Goal: Task Accomplishment & Management: Manage account settings

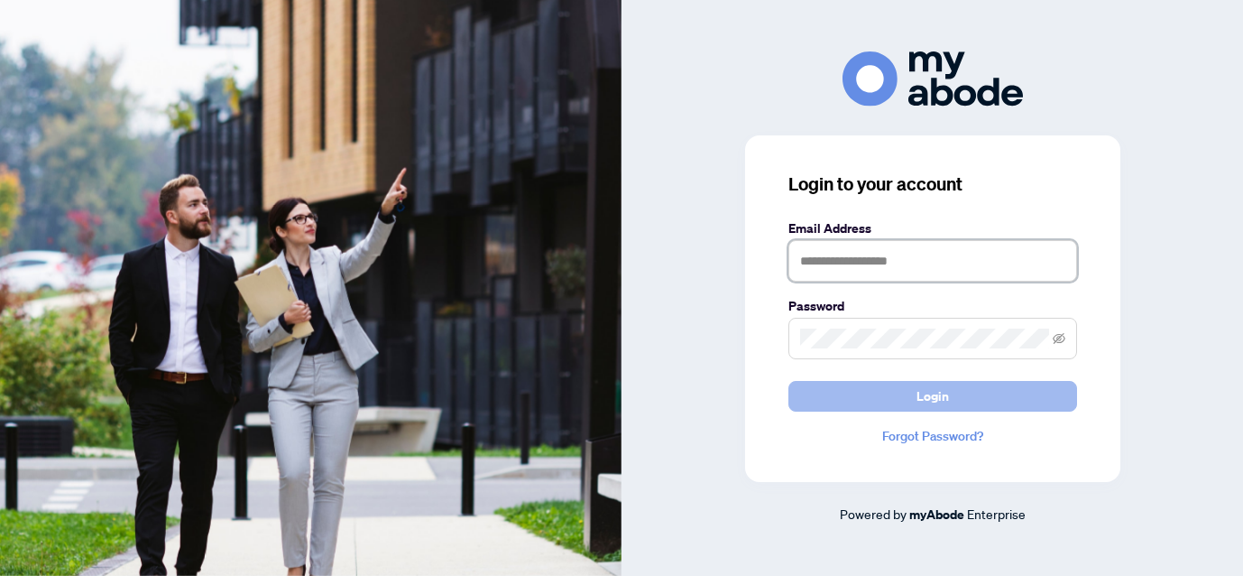
type input "**********"
click at [915, 401] on button "Login" at bounding box center [933, 396] width 289 height 31
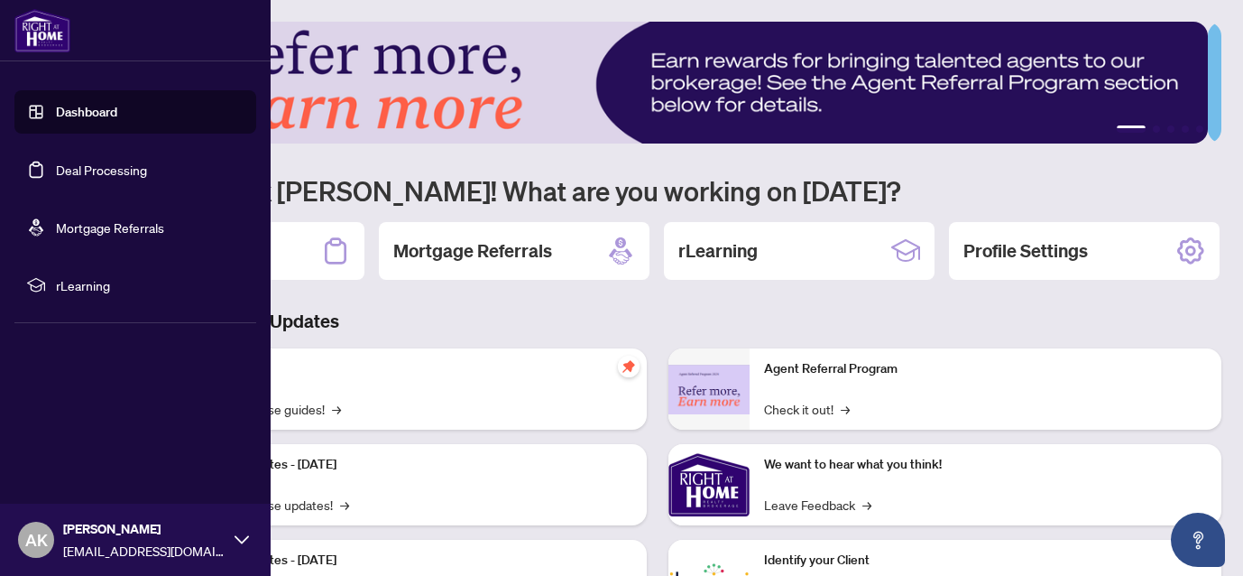
click at [99, 170] on link "Deal Processing" at bounding box center [101, 170] width 91 height 16
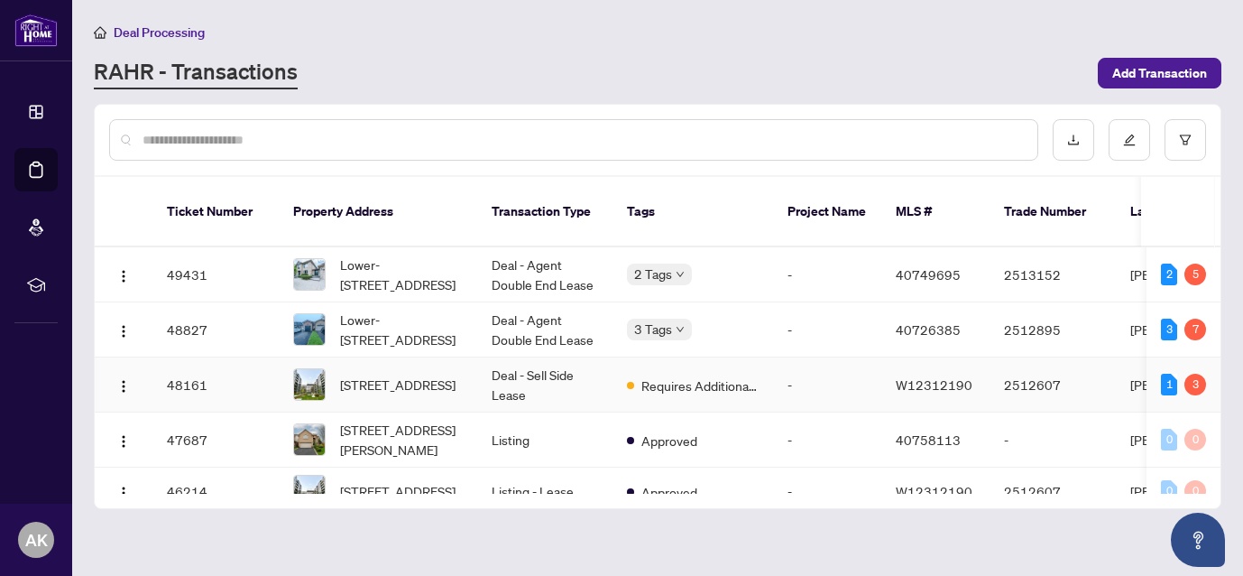
click at [411, 374] on span "[STREET_ADDRESS]" at bounding box center [397, 384] width 115 height 20
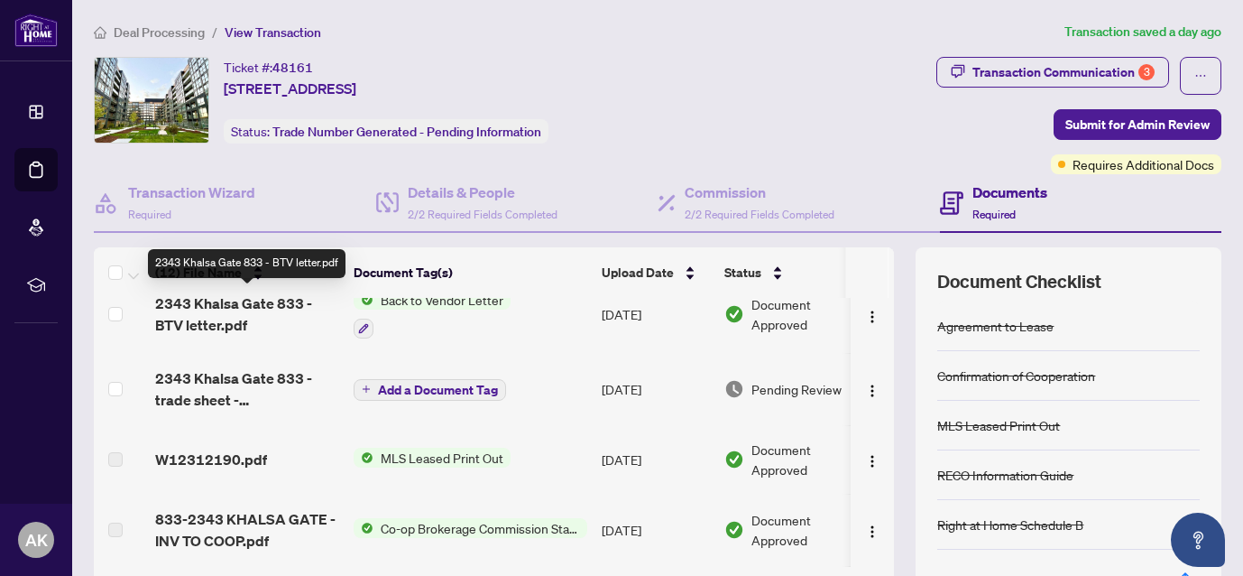
scroll to position [23, 0]
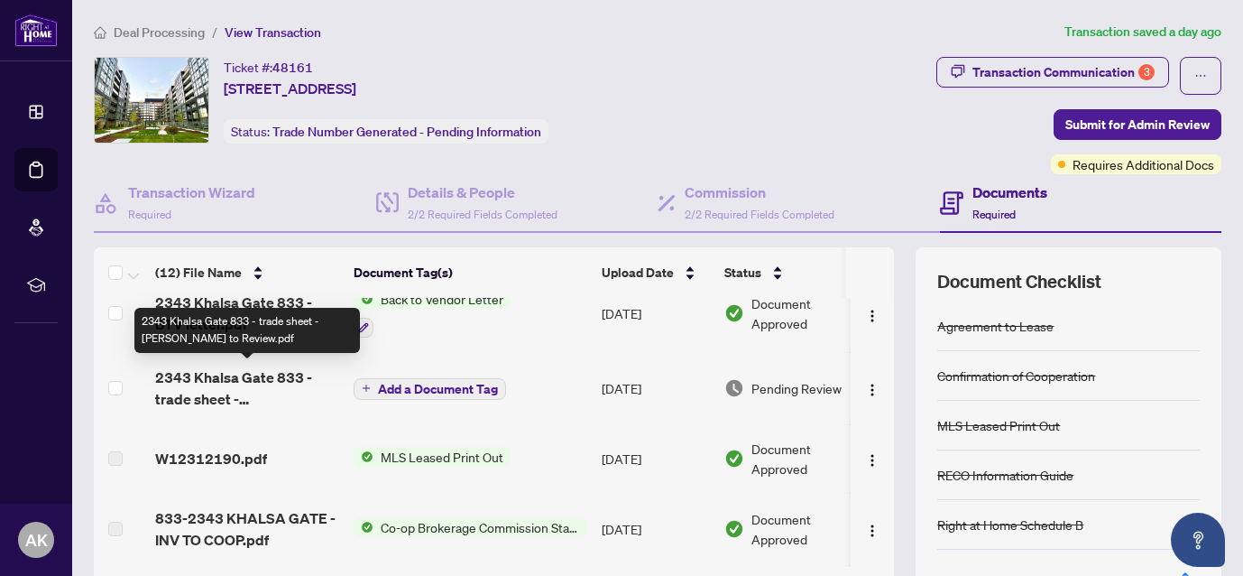
click at [240, 375] on span "2343 Khalsa Gate 833 - trade sheet - Adrian to Review.pdf" at bounding box center [247, 387] width 184 height 43
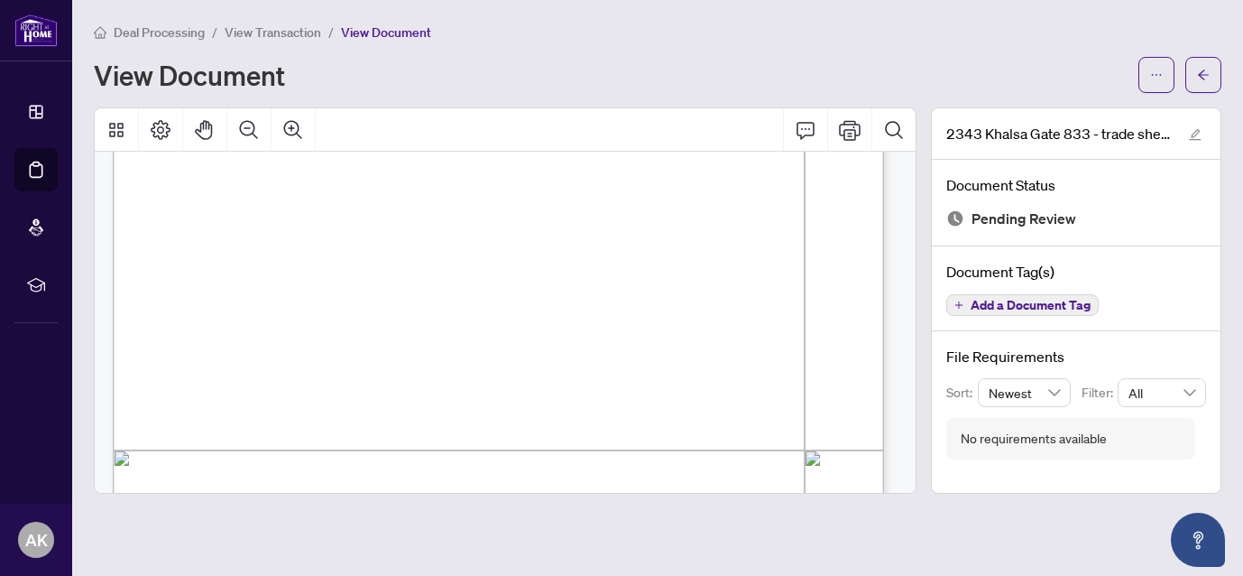
scroll to position [276, 0]
click at [1147, 80] on button "button" at bounding box center [1157, 75] width 36 height 36
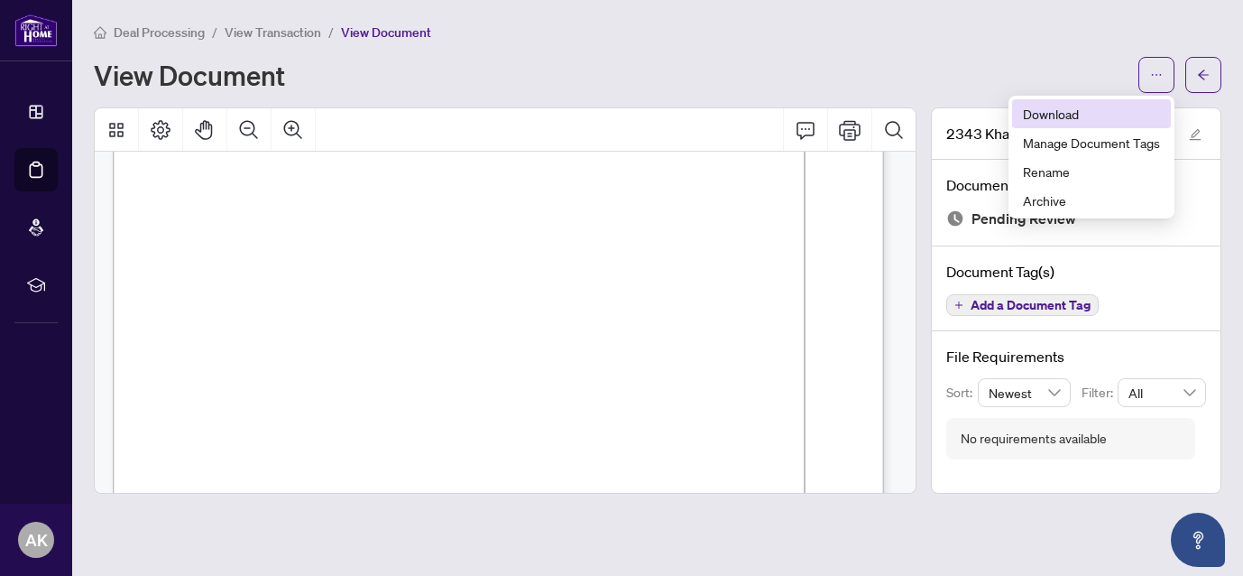
click at [1079, 118] on span "Download" at bounding box center [1091, 114] width 137 height 20
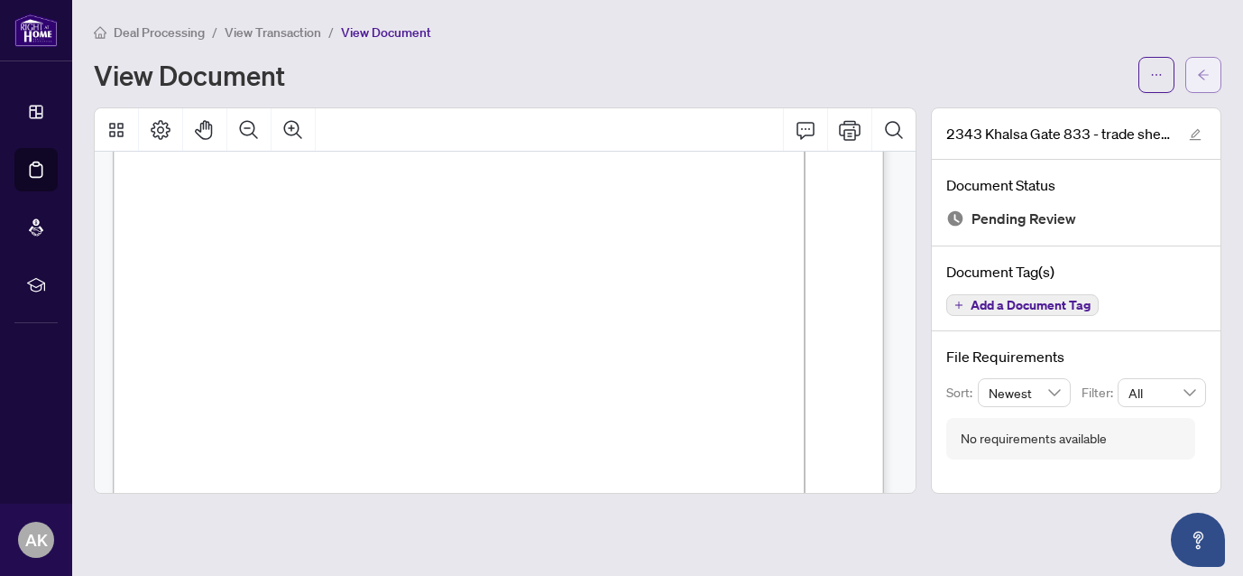
click at [1204, 74] on icon "arrow-left" at bounding box center [1203, 74] width 11 height 10
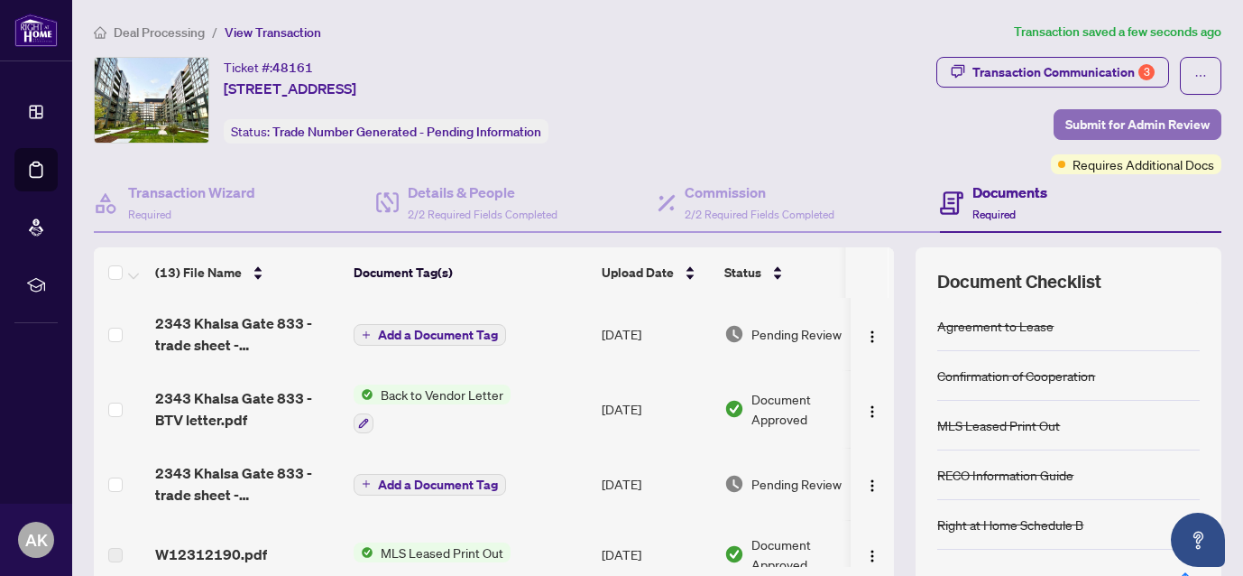
click at [1102, 119] on span "Submit for Admin Review" at bounding box center [1138, 124] width 144 height 29
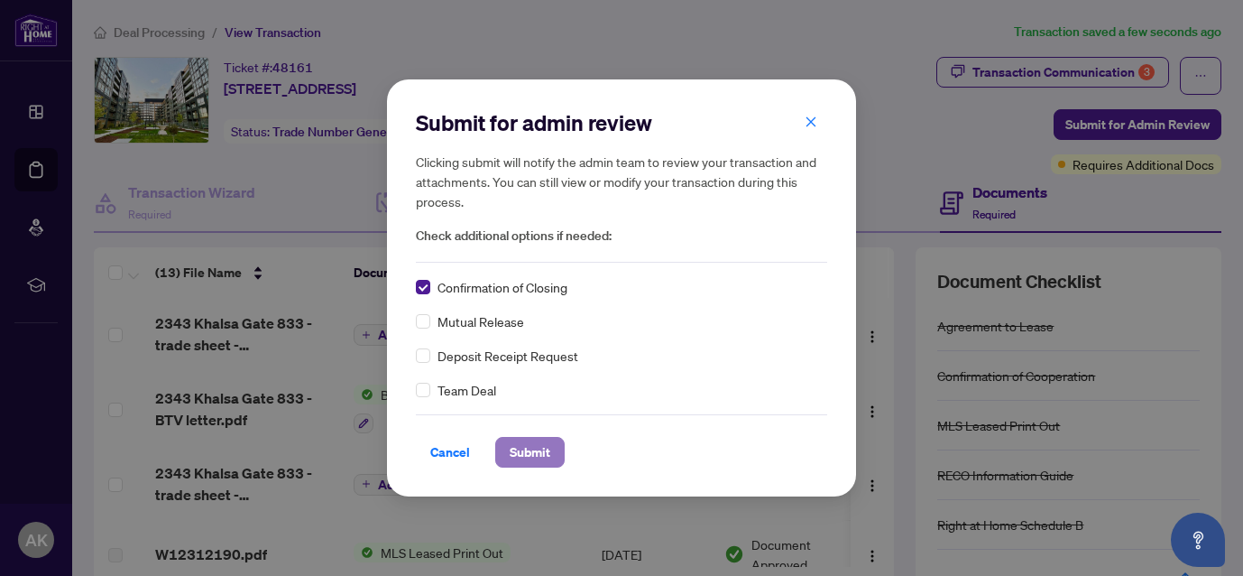
click at [531, 451] on span "Submit" at bounding box center [530, 452] width 41 height 29
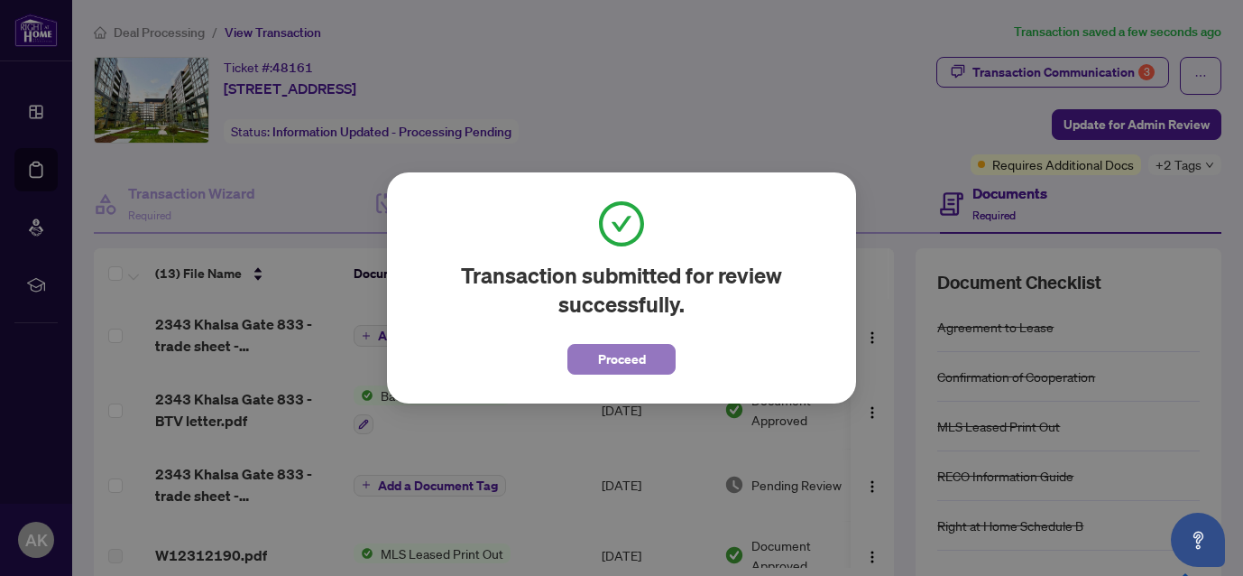
click at [636, 345] on span "Proceed" at bounding box center [622, 359] width 48 height 29
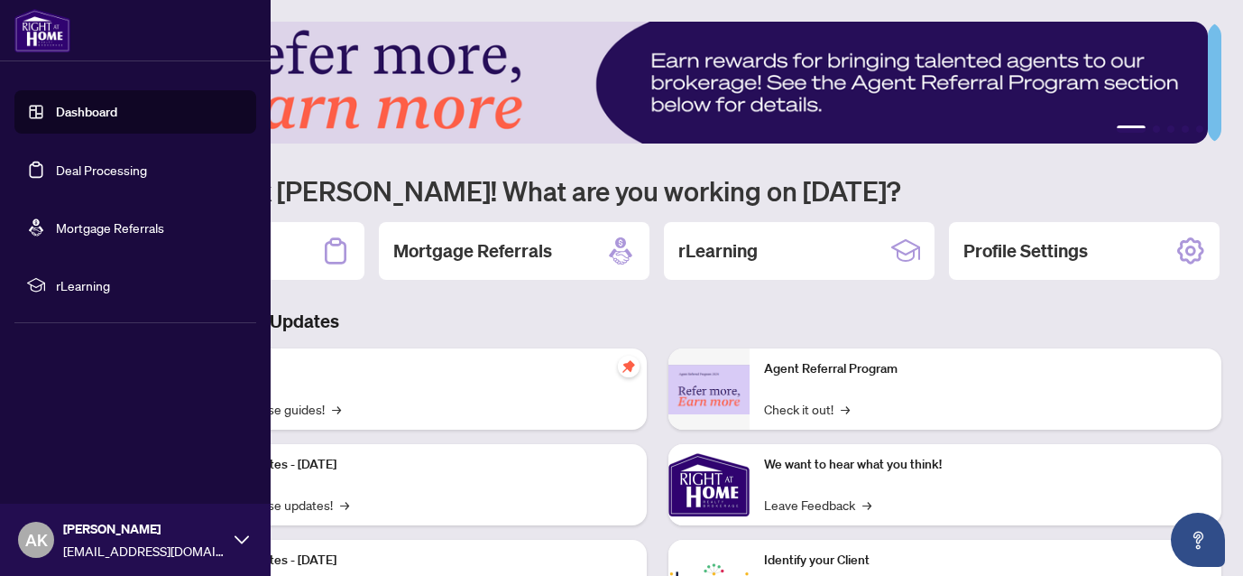
click at [87, 167] on link "Deal Processing" at bounding box center [101, 170] width 91 height 16
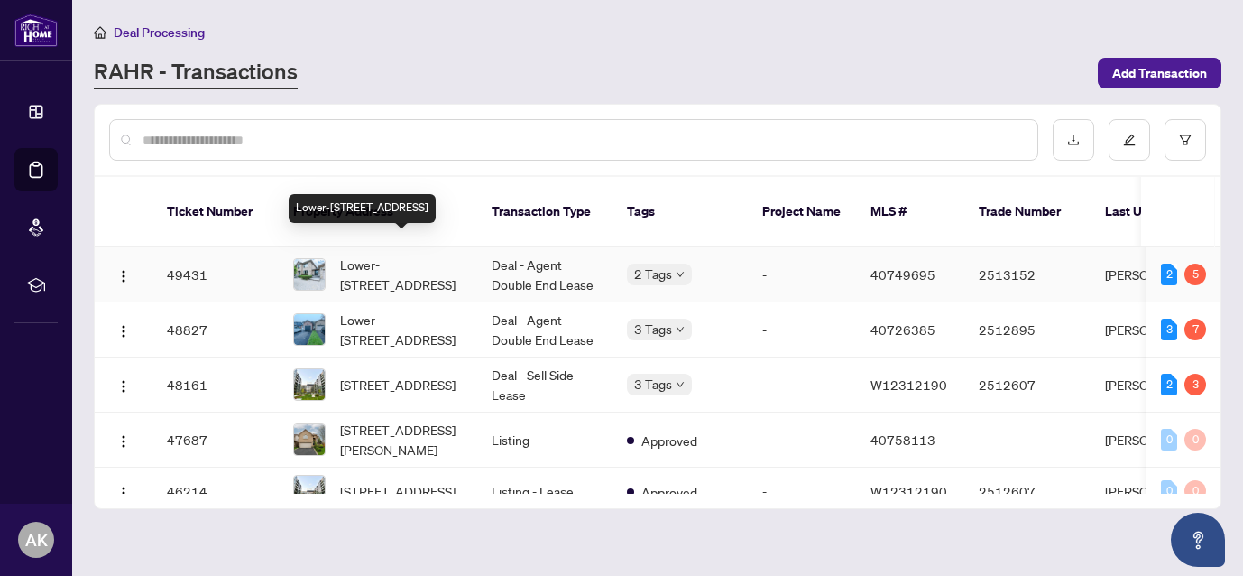
click at [403, 254] on span "Lower-[STREET_ADDRESS]" at bounding box center [401, 274] width 123 height 40
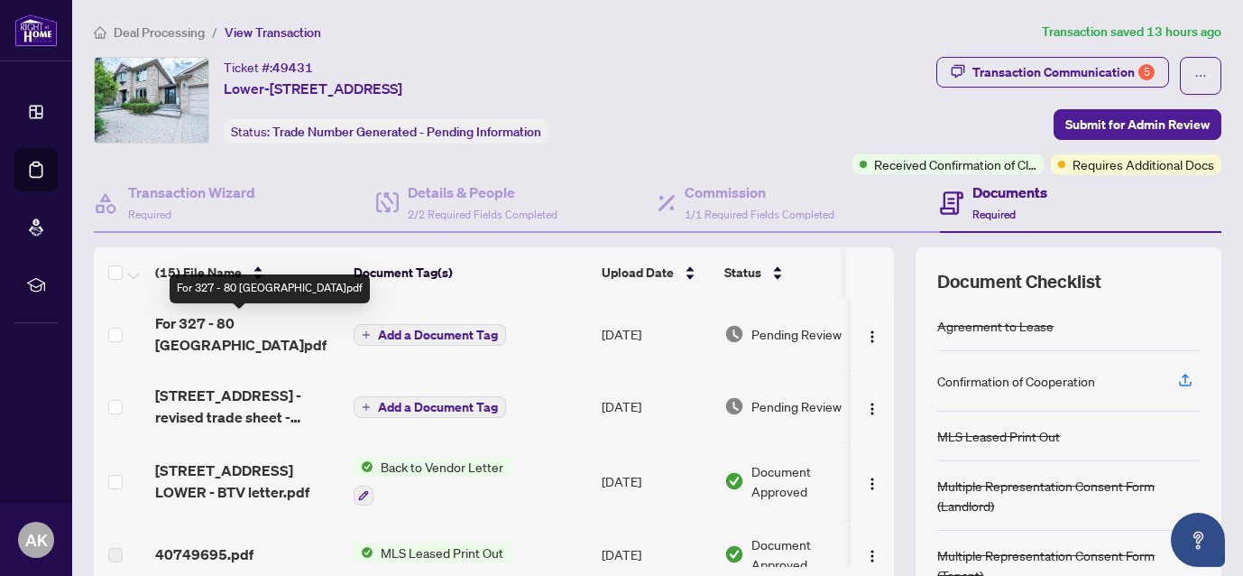
click at [261, 325] on span "For 327 - 80 [GEOGRAPHIC_DATA]pdf" at bounding box center [247, 333] width 184 height 43
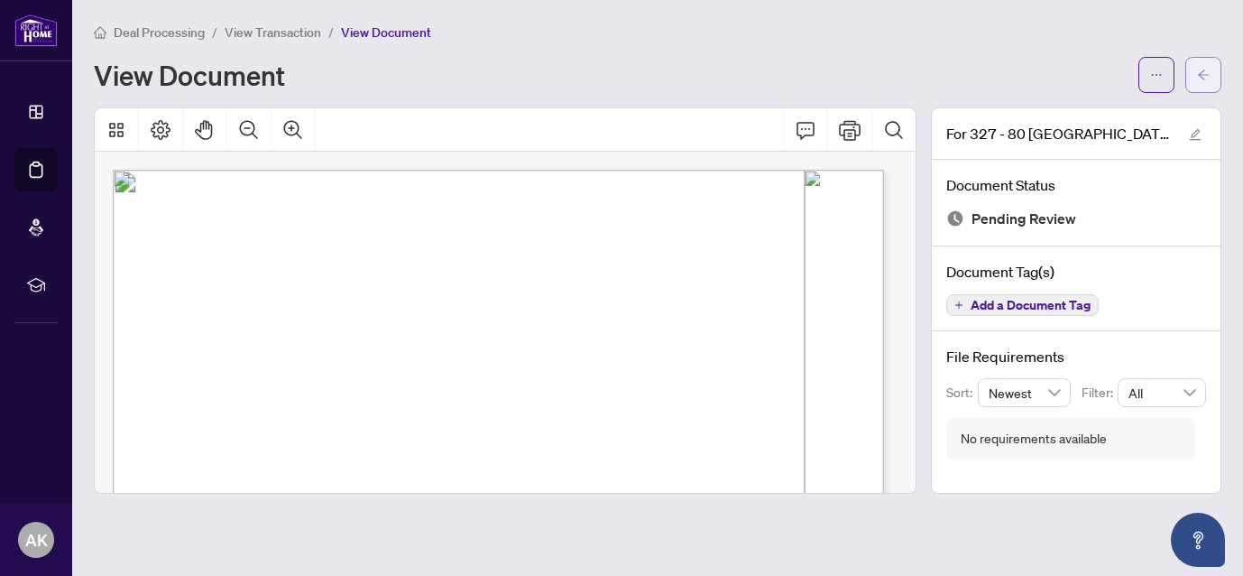
click at [1194, 75] on button "button" at bounding box center [1204, 75] width 36 height 36
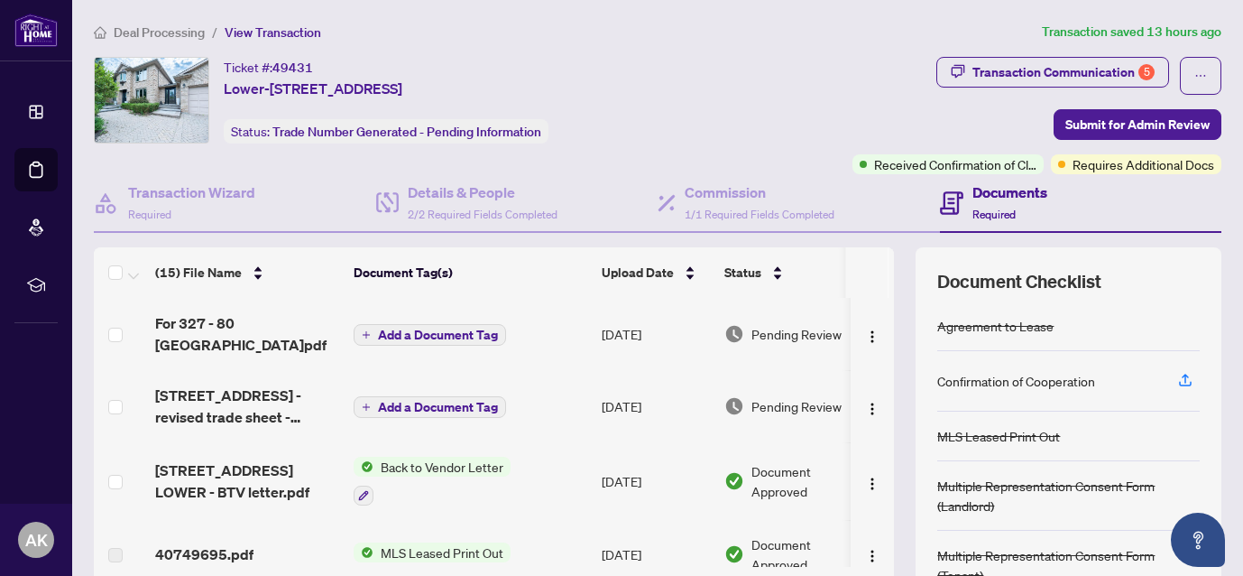
click at [402, 401] on span "Add a Document Tag" at bounding box center [438, 407] width 120 height 13
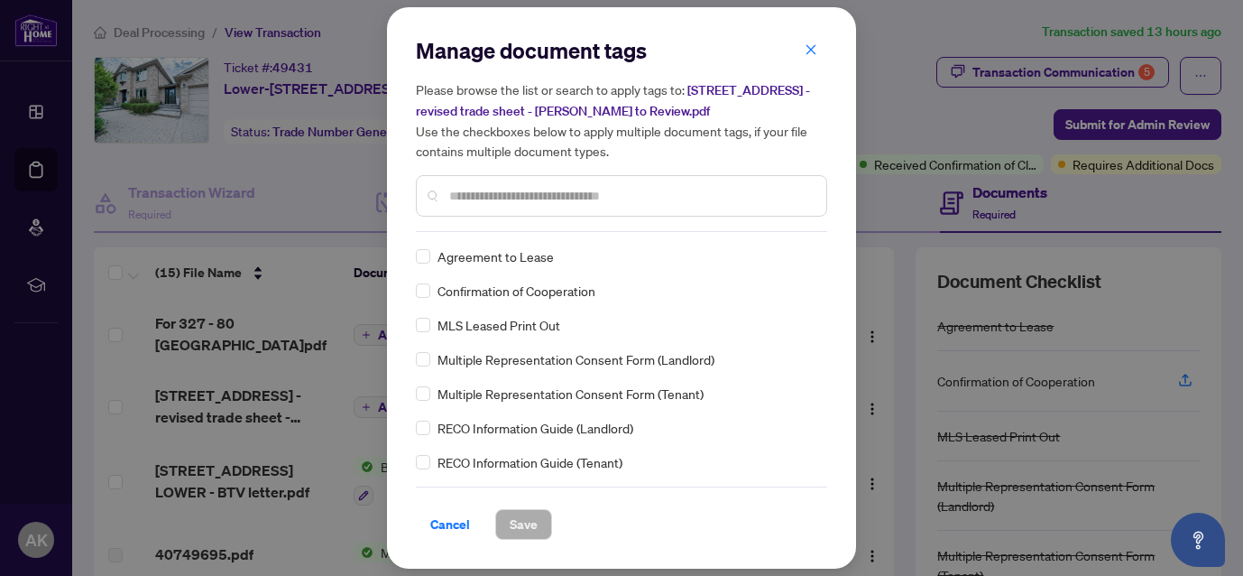
click at [810, 51] on icon "close" at bounding box center [811, 49] width 13 height 13
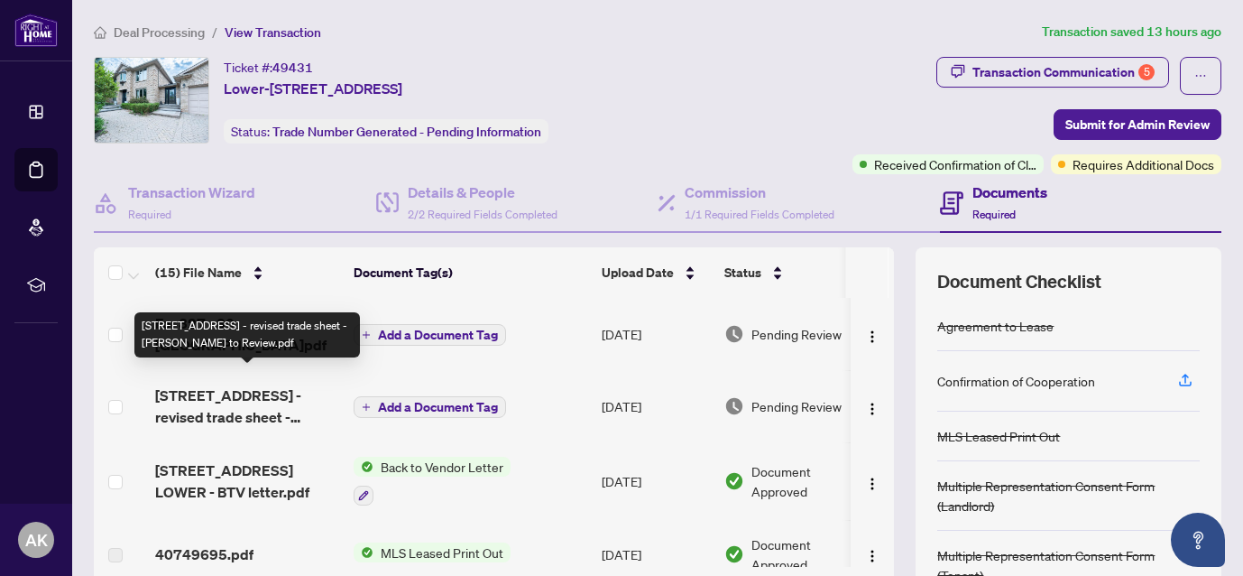
click at [268, 392] on span "[STREET_ADDRESS] - revised trade sheet - [PERSON_NAME] to Review.pdf" at bounding box center [247, 405] width 184 height 43
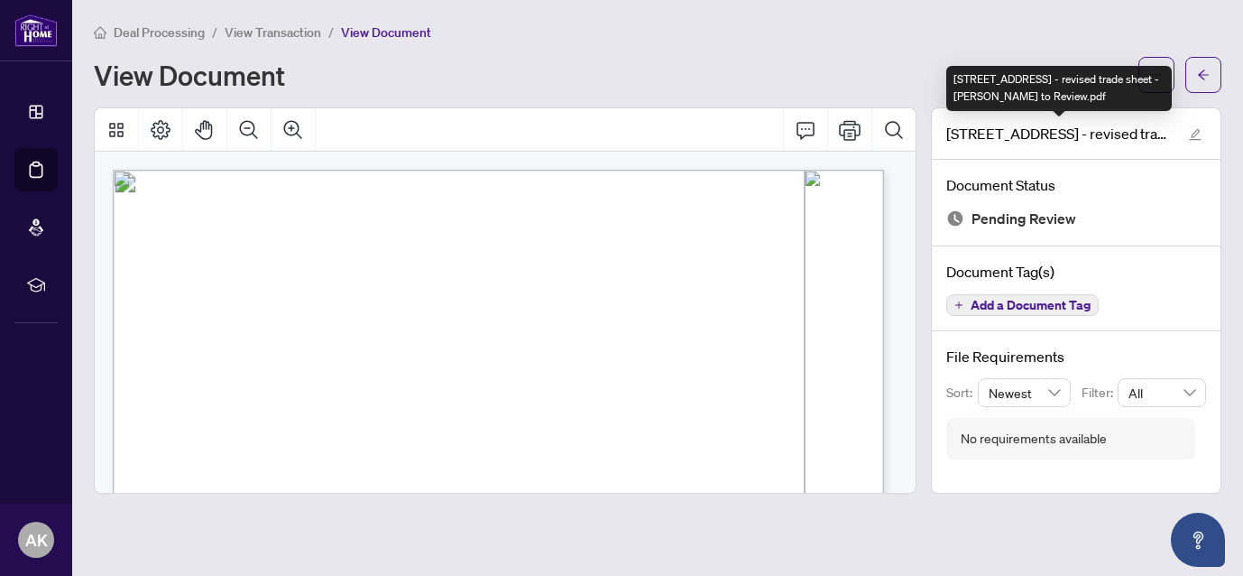
click at [1162, 78] on div "[STREET_ADDRESS] - revised trade sheet - [PERSON_NAME] to Review.pdf" at bounding box center [1059, 88] width 226 height 45
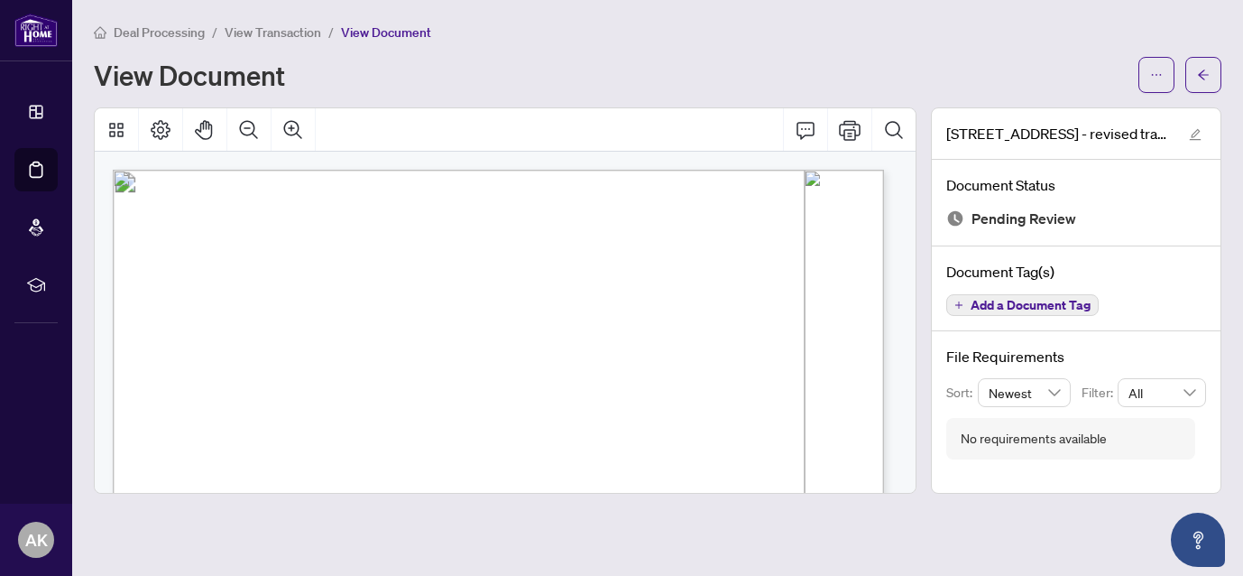
click at [1159, 37] on div "Deal Processing / View Transaction / View Document" at bounding box center [658, 32] width 1128 height 21
click at [1167, 78] on button "button" at bounding box center [1157, 75] width 36 height 36
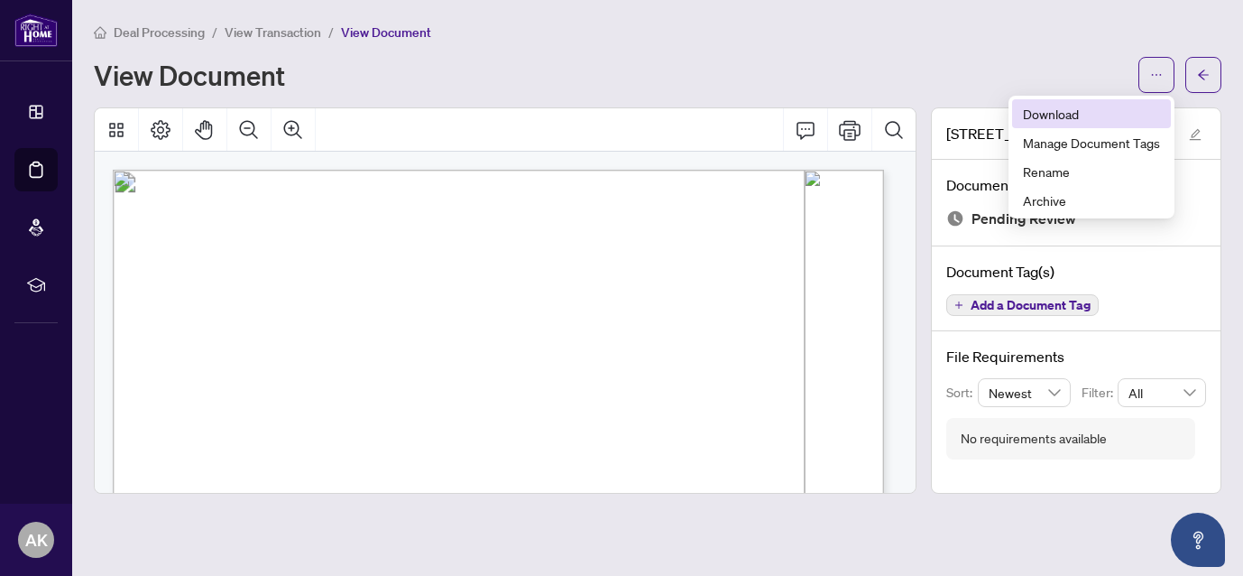
click at [1085, 112] on span "Download" at bounding box center [1091, 114] width 137 height 20
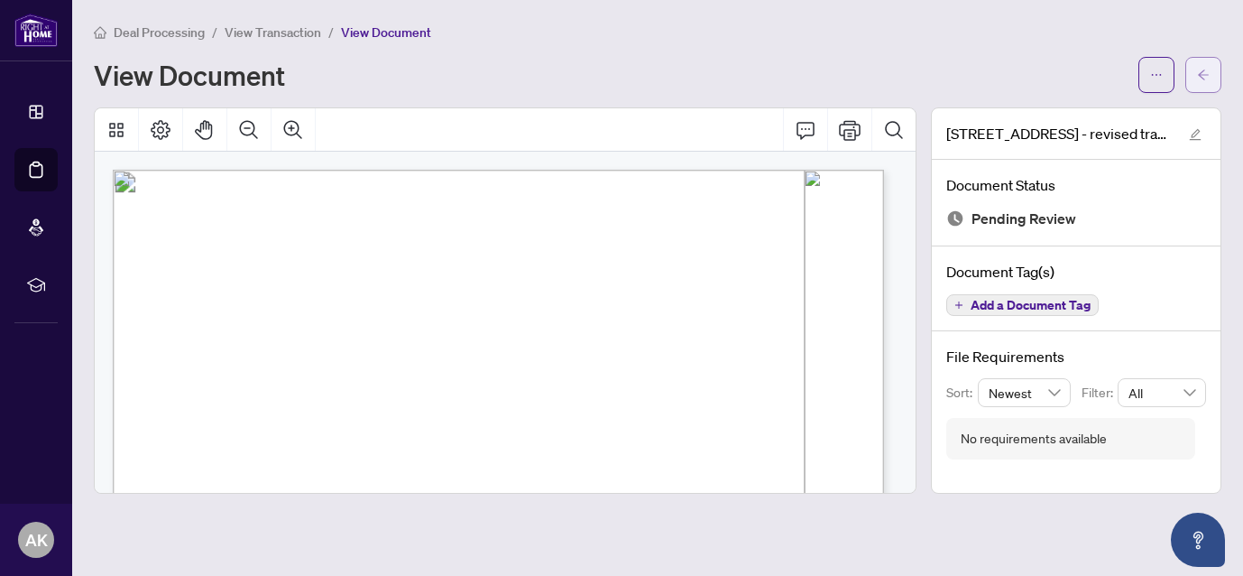
click at [1205, 72] on icon "arrow-left" at bounding box center [1203, 75] width 13 height 13
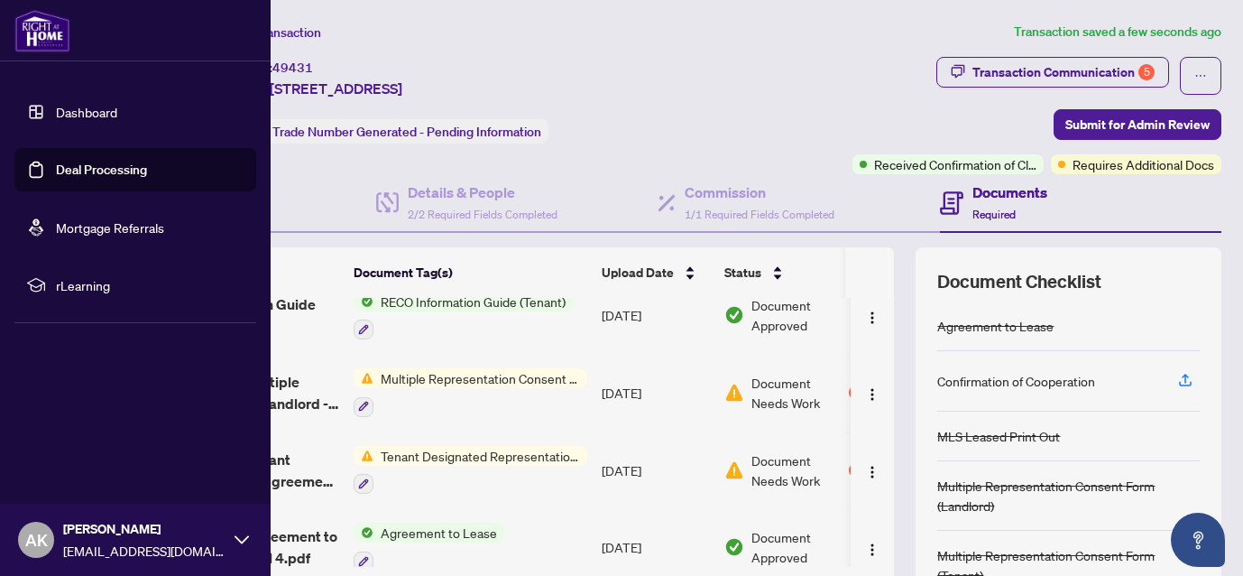
click at [91, 167] on link "Deal Processing" at bounding box center [101, 170] width 91 height 16
